Goal: Transaction & Acquisition: Purchase product/service

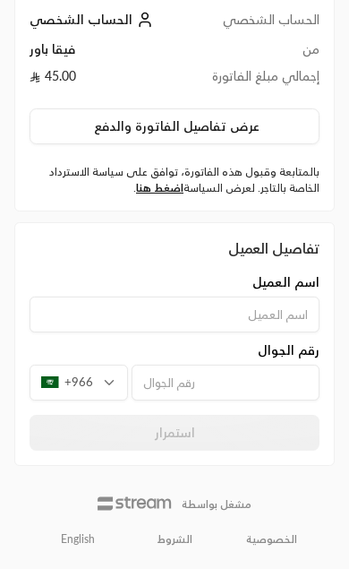
scroll to position [114, 0]
click at [64, 384] on div "+966" at bounding box center [79, 382] width 98 height 36
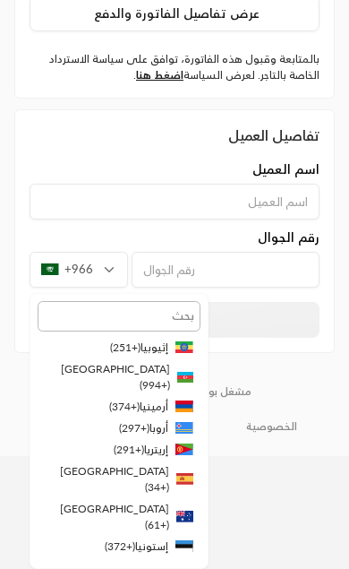
click at [313, 338] on div "استمرار" at bounding box center [174, 320] width 306 height 36
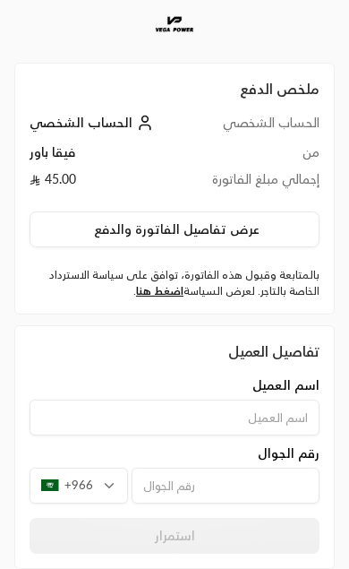
scroll to position [7, 0]
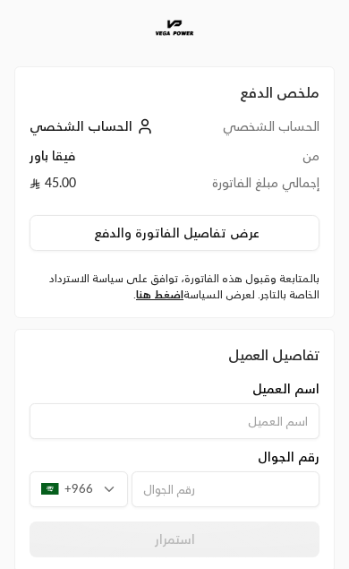
click at [266, 231] on button "عرض تفاصيل الفاتورة والدفع" at bounding box center [175, 233] width 290 height 36
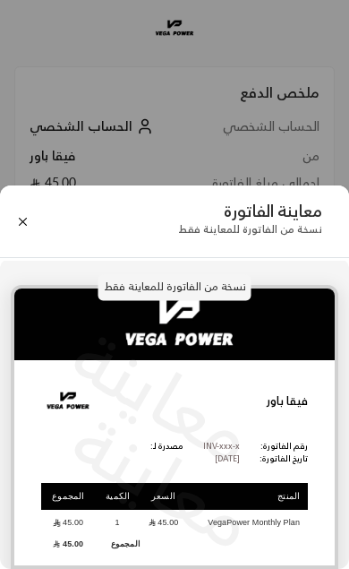
click at [321, 149] on div "معاينة الفاتورة نسخة من الفاتورة للمعاينة فقط نسخة من الفاتورة للمعاينة فقط معا…" at bounding box center [174, 284] width 349 height 569
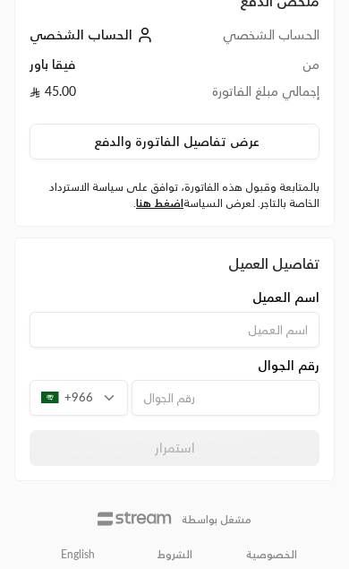
scroll to position [98, 0]
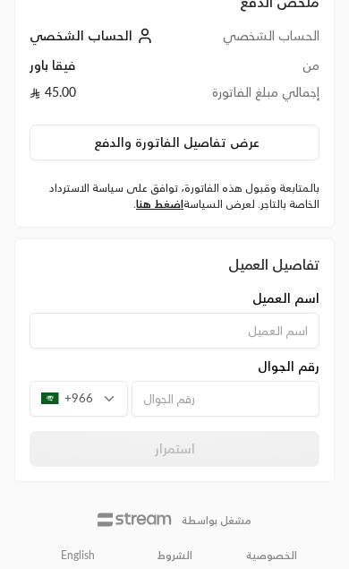
click at [64, 393] on div "+966" at bounding box center [79, 399] width 98 height 36
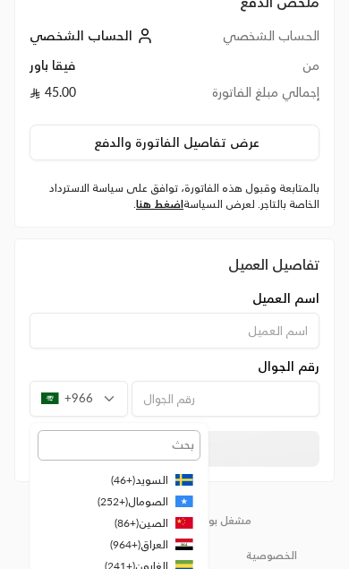
scroll to position [615, 0]
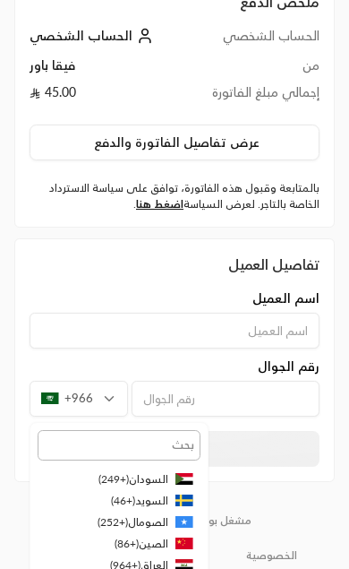
click at [175, 557] on icon at bounding box center [184, 564] width 21 height 15
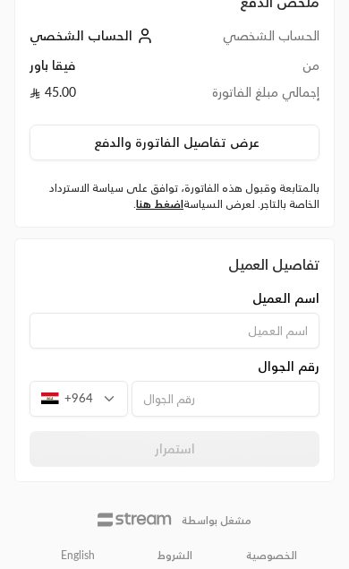
click at [252, 388] on input "tel" at bounding box center [226, 399] width 188 height 36
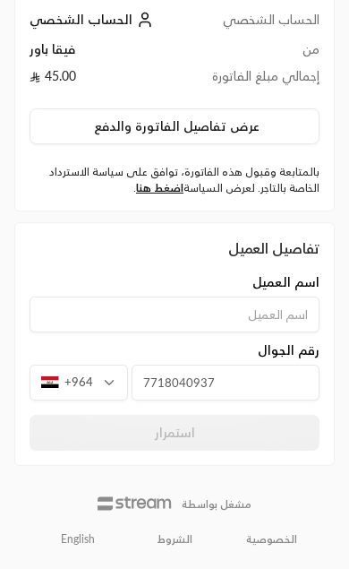
type input "7718040937"
click at [272, 310] on input at bounding box center [175, 314] width 290 height 36
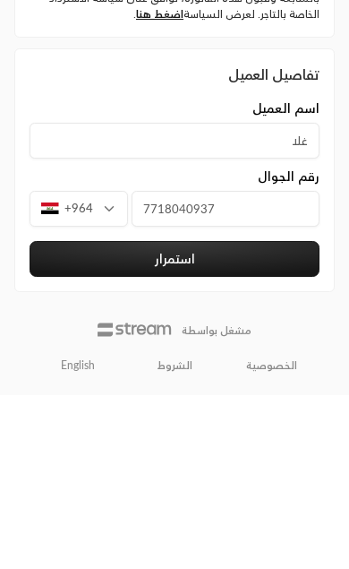
type input "غلا"
click at [287, 415] on button "استمرار" at bounding box center [175, 433] width 290 height 36
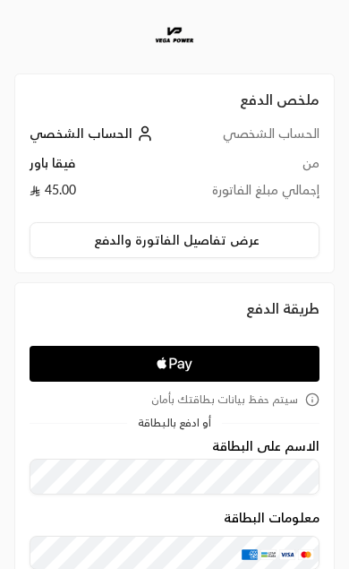
click at [169, 568] on html "ملخص الدفع الحساب الشخصي الحساب الشخصي من فيقا باور إجمالي مبلغ الفاتورة 45.00 …" at bounding box center [174, 284] width 349 height 569
